Goal: Information Seeking & Learning: Learn about a topic

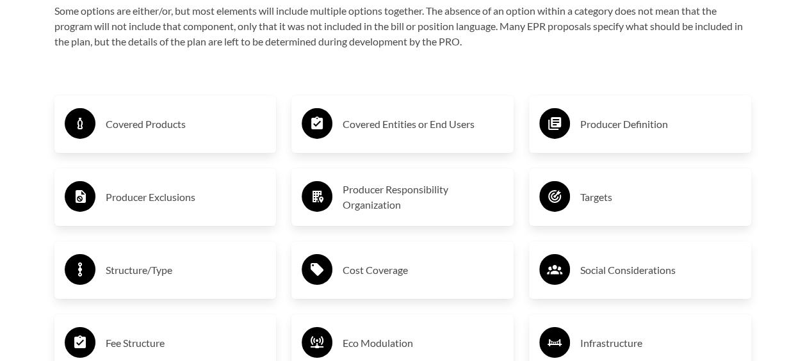
scroll to position [2048, 0]
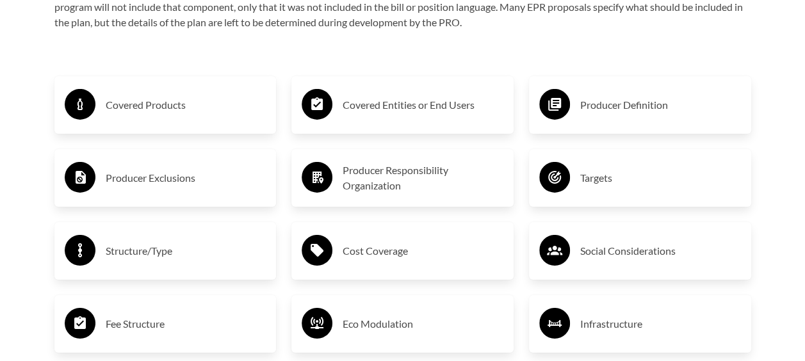
click at [152, 179] on h3 "Producer Exclusions" at bounding box center [186, 178] width 161 height 20
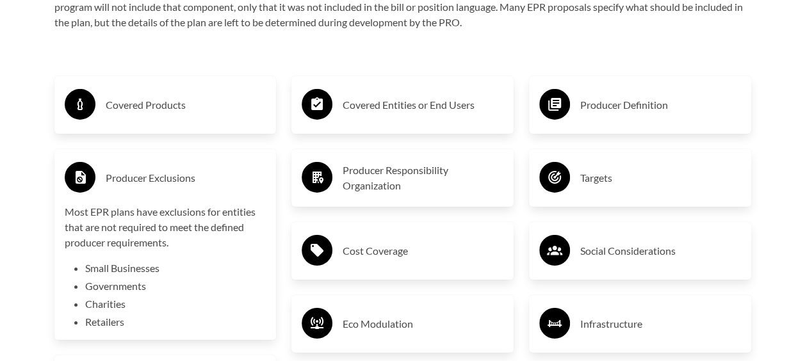
scroll to position [2112, 0]
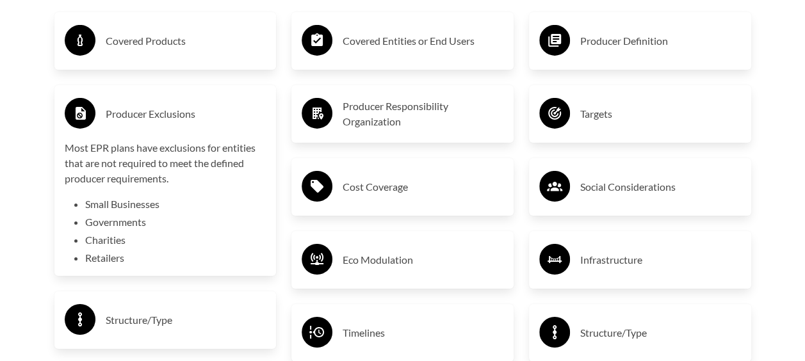
click at [405, 115] on h3 "Producer Responsibility Organization" at bounding box center [422, 114] width 161 height 31
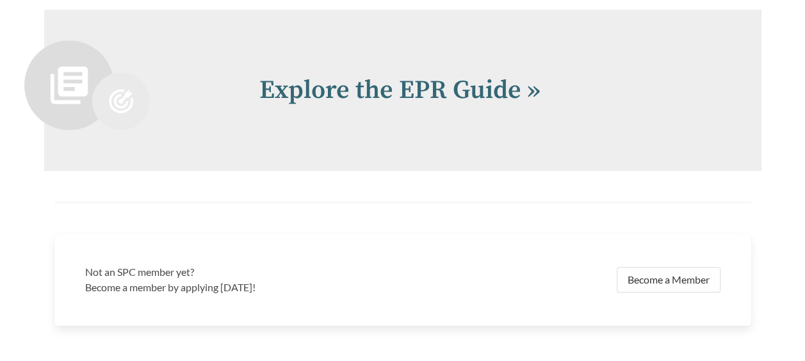
scroll to position [2816, 0]
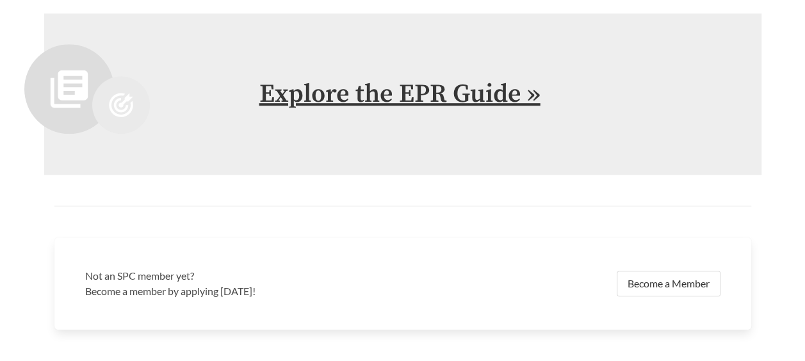
click at [466, 93] on link "Explore the EPR Guide »" at bounding box center [399, 94] width 281 height 32
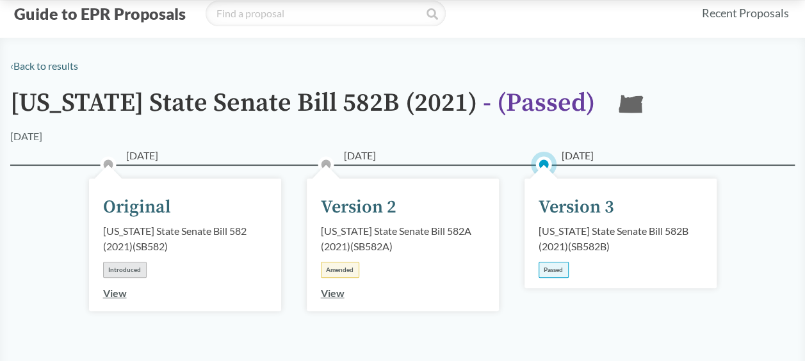
scroll to position [64, 0]
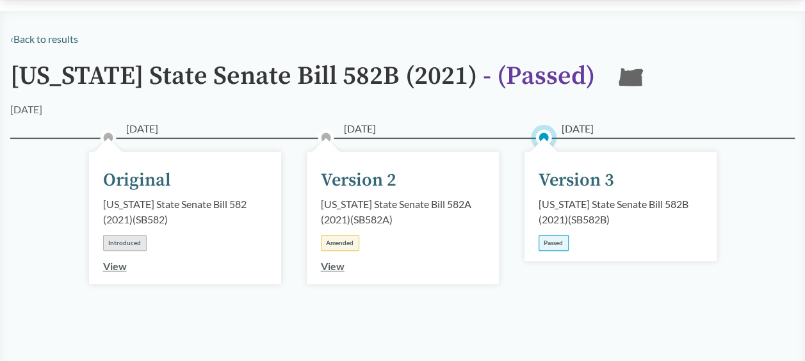
click at [580, 199] on div "Oregon State Senate Bill 582B (2021) ( SB582B )" at bounding box center [620, 211] width 164 height 31
click at [334, 265] on link "View" at bounding box center [333, 266] width 24 height 12
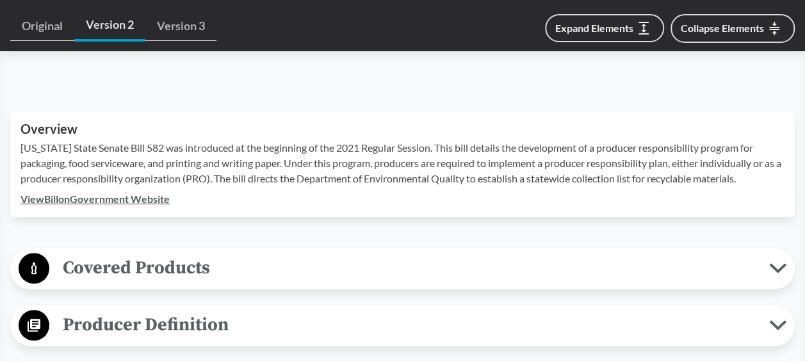
scroll to position [448, 0]
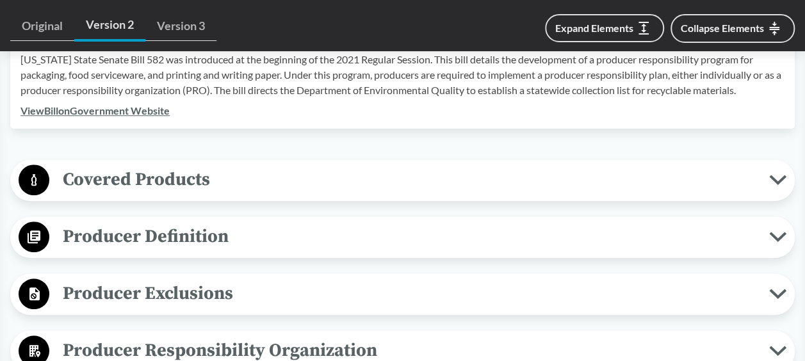
click at [774, 177] on icon at bounding box center [777, 180] width 13 height 6
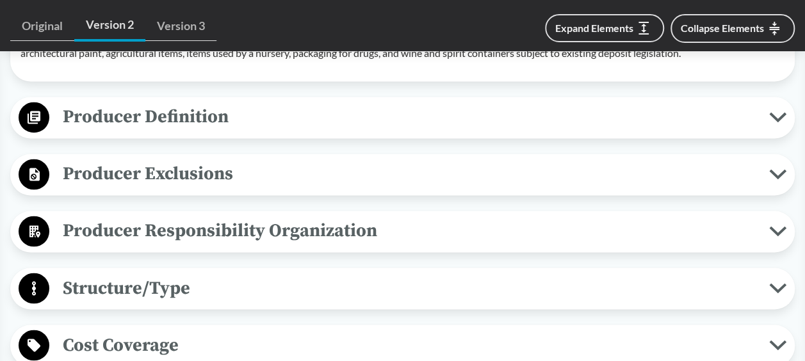
scroll to position [960, 0]
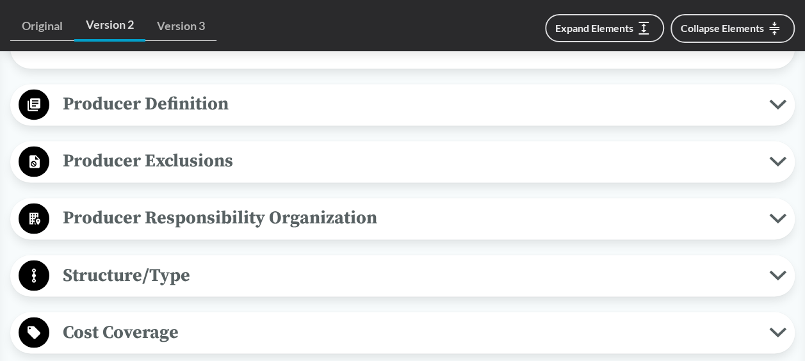
click at [778, 99] on icon at bounding box center [777, 104] width 17 height 10
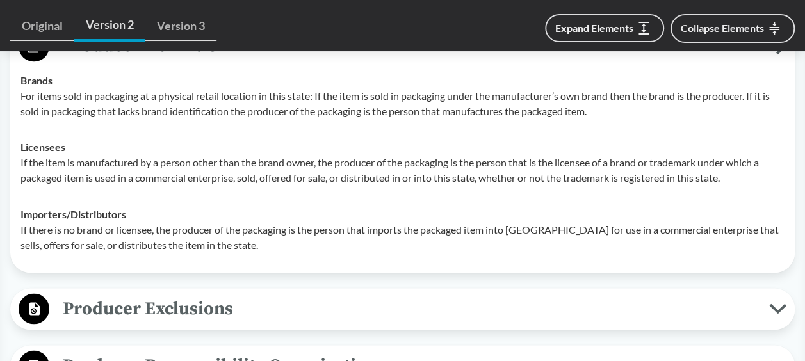
scroll to position [1152, 0]
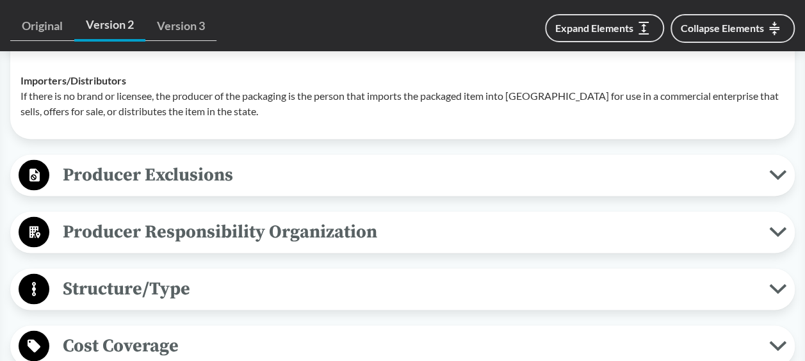
click at [771, 172] on icon at bounding box center [777, 175] width 13 height 6
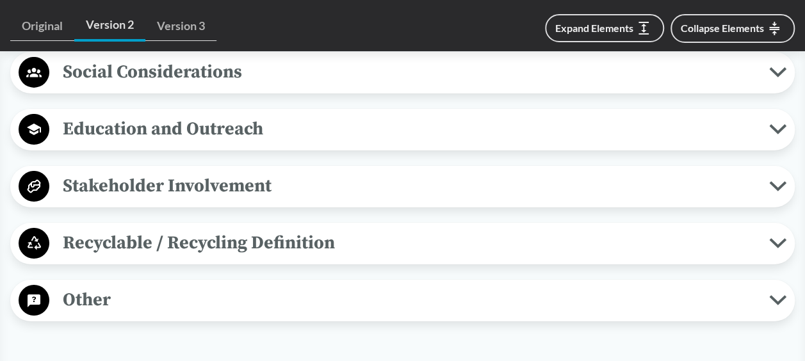
scroll to position [2176, 0]
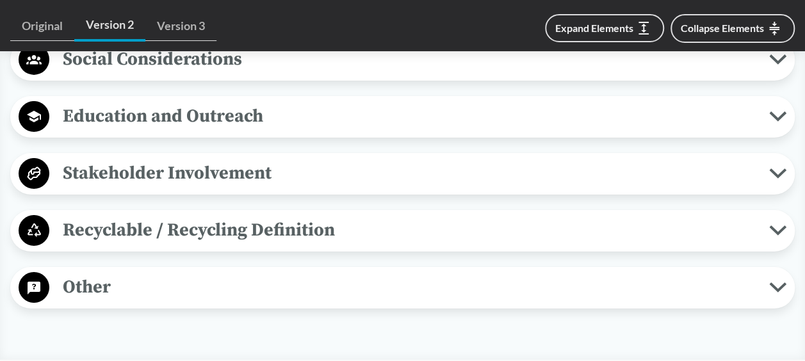
click at [333, 216] on span "Recyclable / Recycling Definition" at bounding box center [408, 230] width 719 height 29
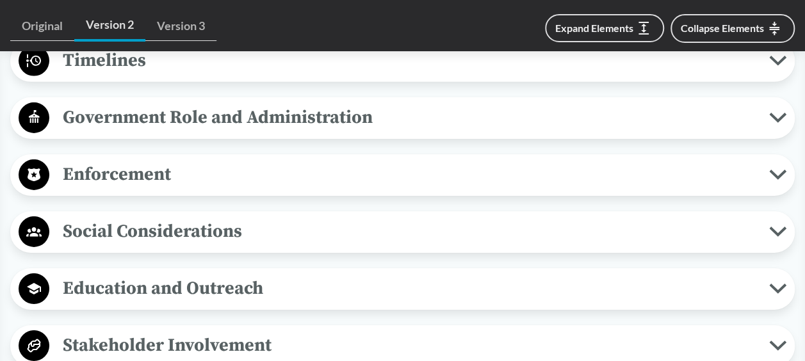
scroll to position [1984, 0]
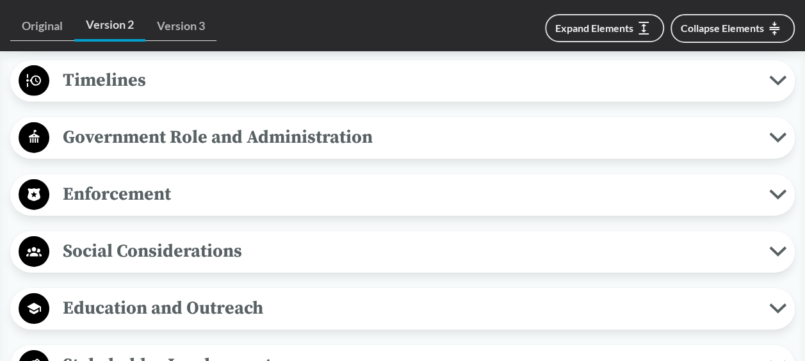
click at [746, 180] on span "Enforcement" at bounding box center [408, 194] width 719 height 29
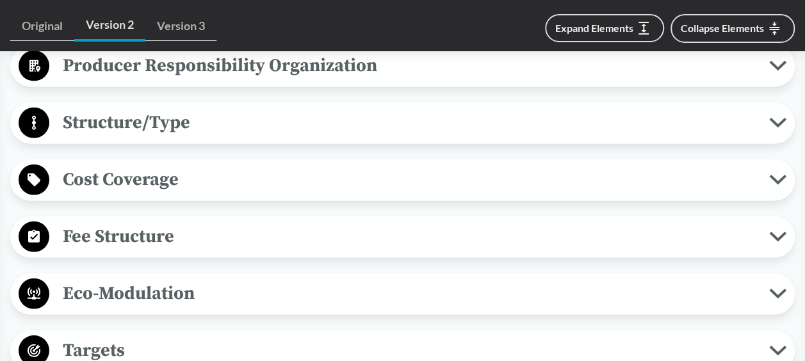
scroll to position [1536, 0]
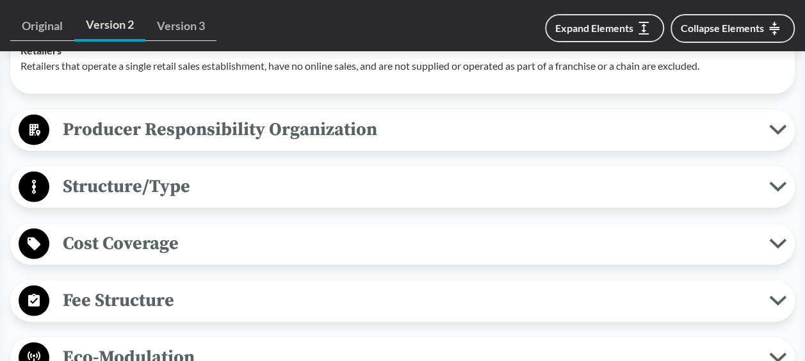
click at [582, 286] on span "Fee Structure" at bounding box center [408, 300] width 719 height 29
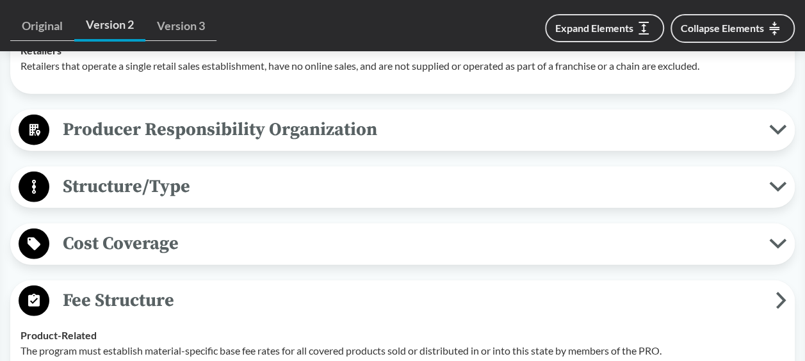
click at [716, 232] on span "Cost Coverage" at bounding box center [408, 243] width 719 height 29
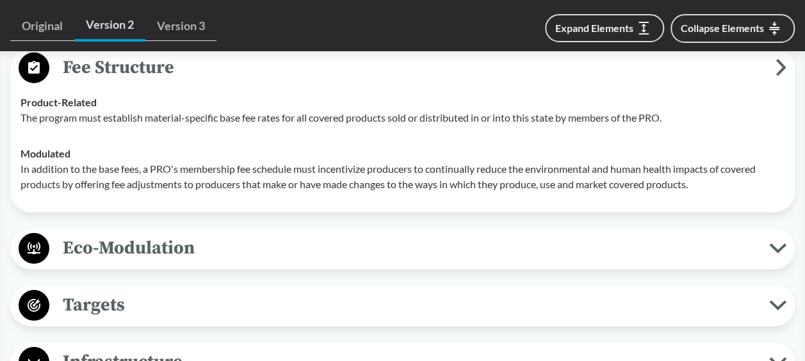
scroll to position [2056, 0]
